Goal: Task Accomplishment & Management: Manage account settings

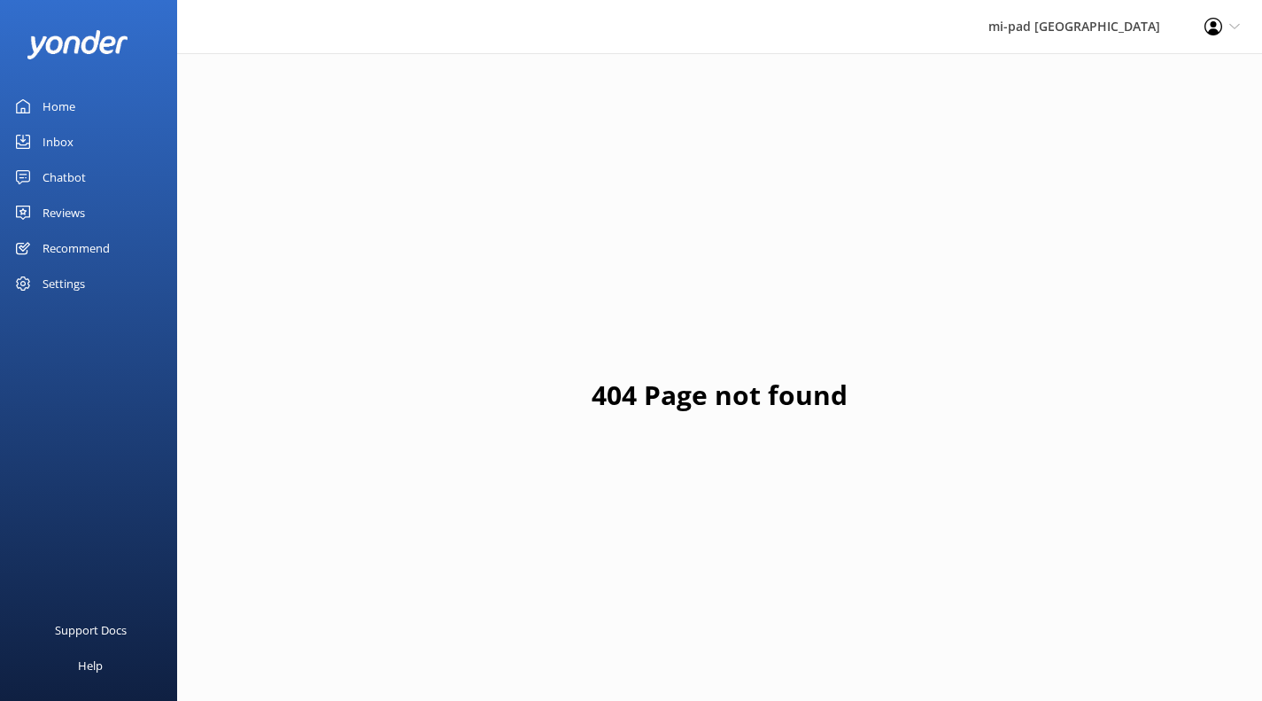
click at [35, 128] on link "Inbox" at bounding box center [88, 141] width 177 height 35
